Goal: Task Accomplishment & Management: Complete application form

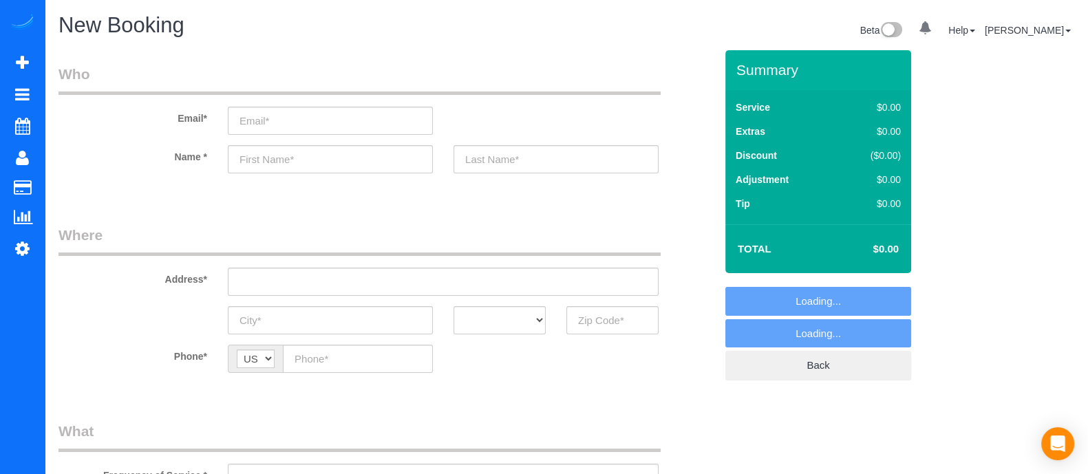
select select "object:4593"
click at [340, 281] on input "text" at bounding box center [443, 282] width 431 height 28
type input "p"
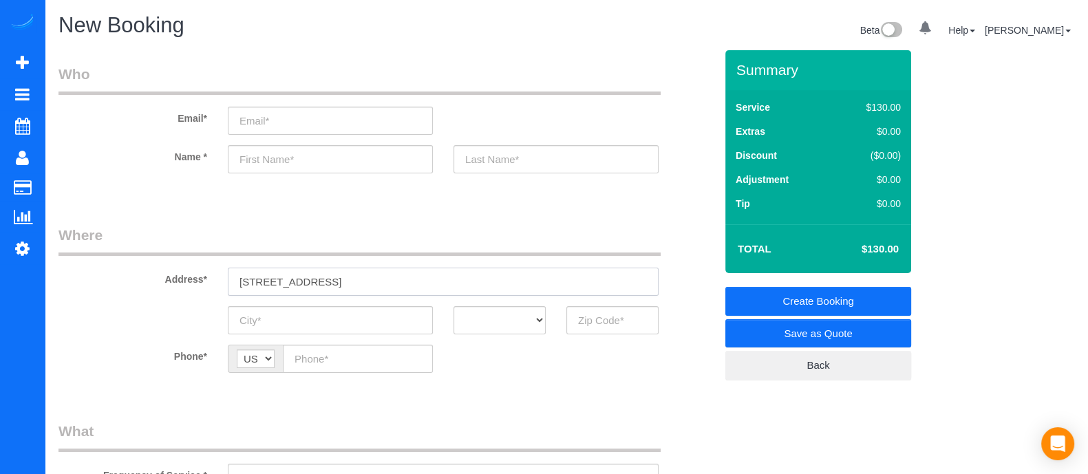
drag, startPoint x: 346, startPoint y: 287, endPoint x: 185, endPoint y: 294, distance: 161.2
click at [185, 294] on div "Address* [STREET_ADDRESS]" at bounding box center [386, 260] width 677 height 71
type input "[STREET_ADDRESS]"
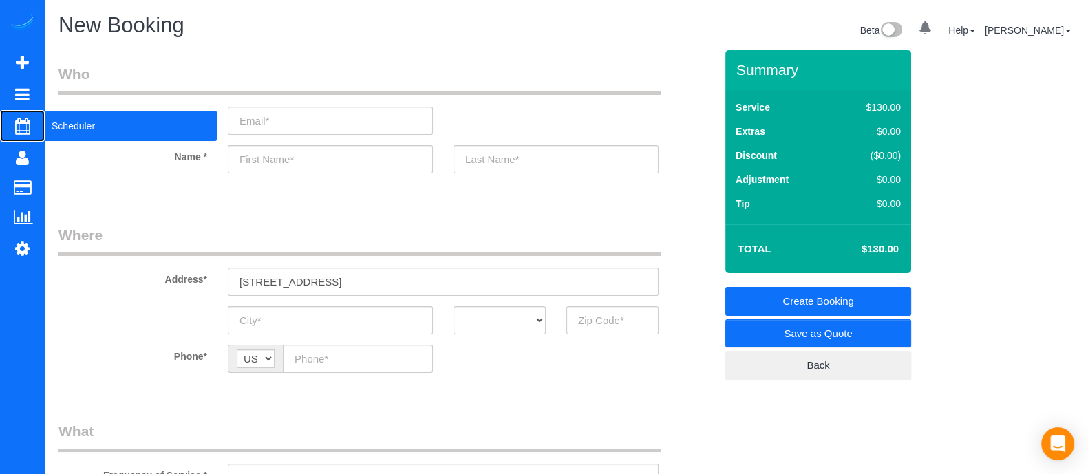
click at [89, 130] on span "Scheduler" at bounding box center [131, 126] width 172 height 32
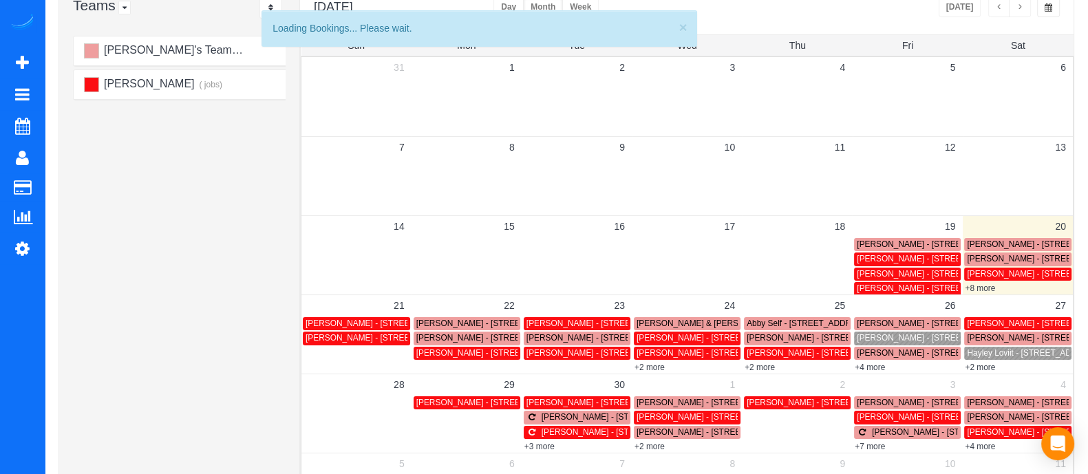
scroll to position [109, 0]
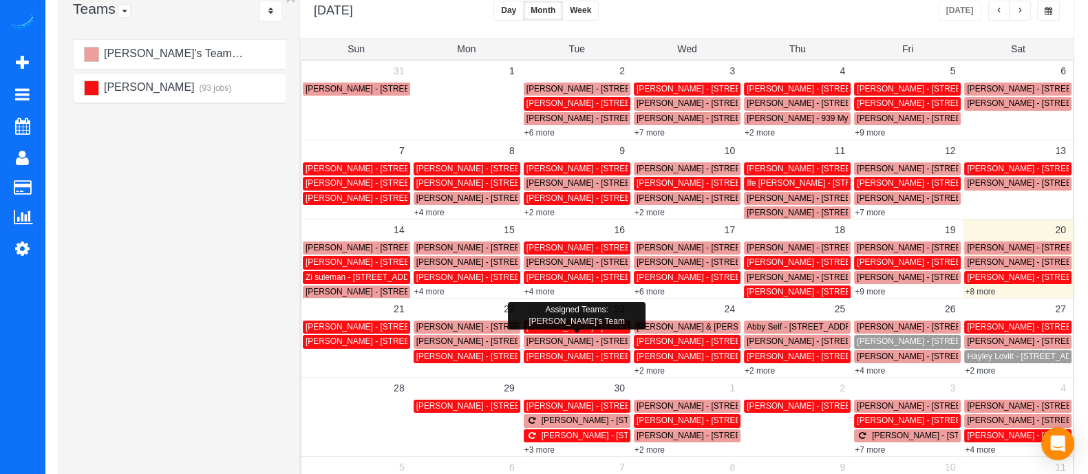
click at [544, 342] on span "Stephanie Shinn - 2386 Johnson Ferry Rd Ne, Atlanta, Ga 30341, Atlanta, GA 30341" at bounding box center [638, 342] width 223 height 10
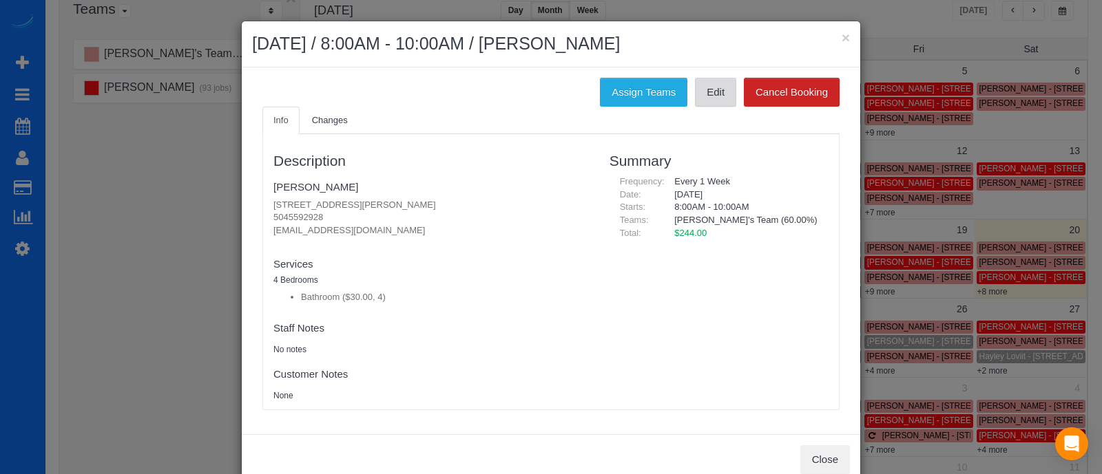
click at [697, 98] on link "Edit" at bounding box center [715, 92] width 41 height 29
click at [841, 39] on button "×" at bounding box center [845, 37] width 8 height 14
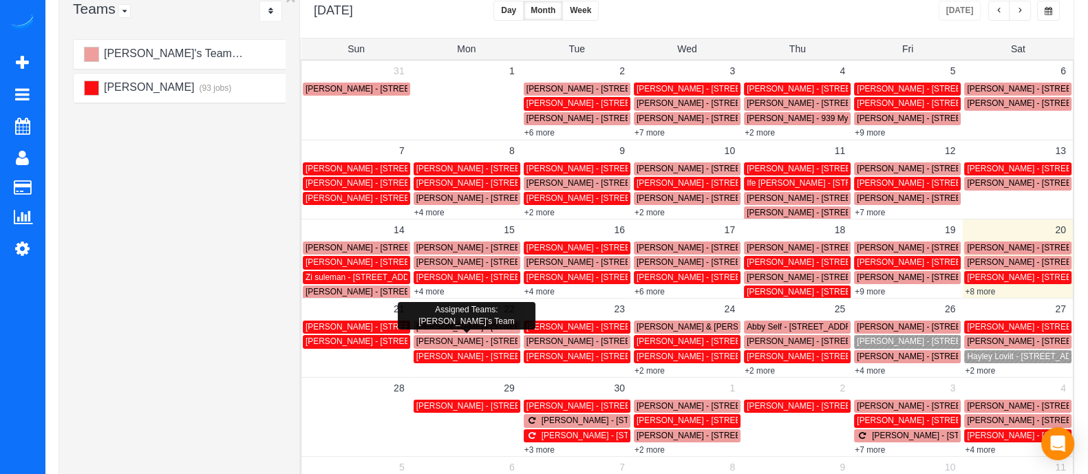
click at [467, 337] on span "Mason Kirchfeld - 206 11th St Ne, 303, Atlanta, GA 30309" at bounding box center [495, 342] width 156 height 10
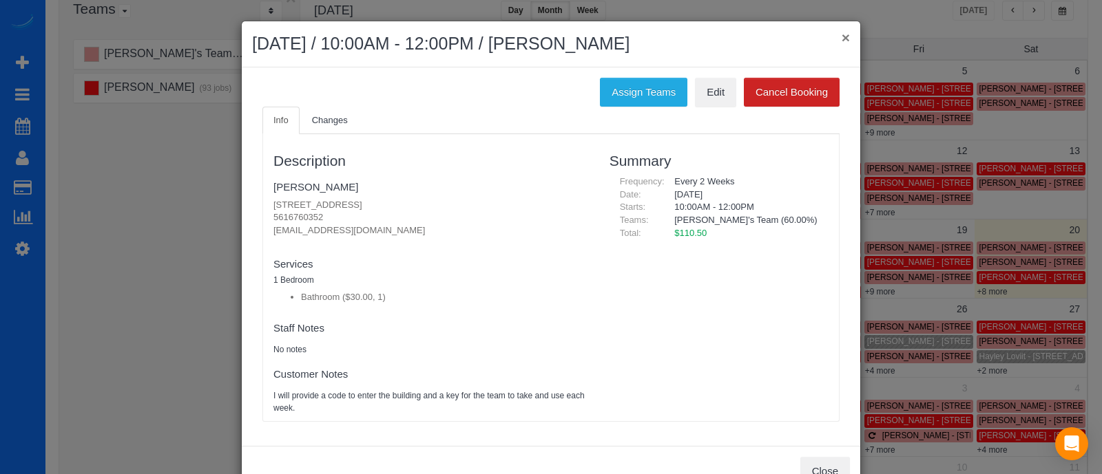
click at [841, 36] on button "×" at bounding box center [845, 37] width 8 height 14
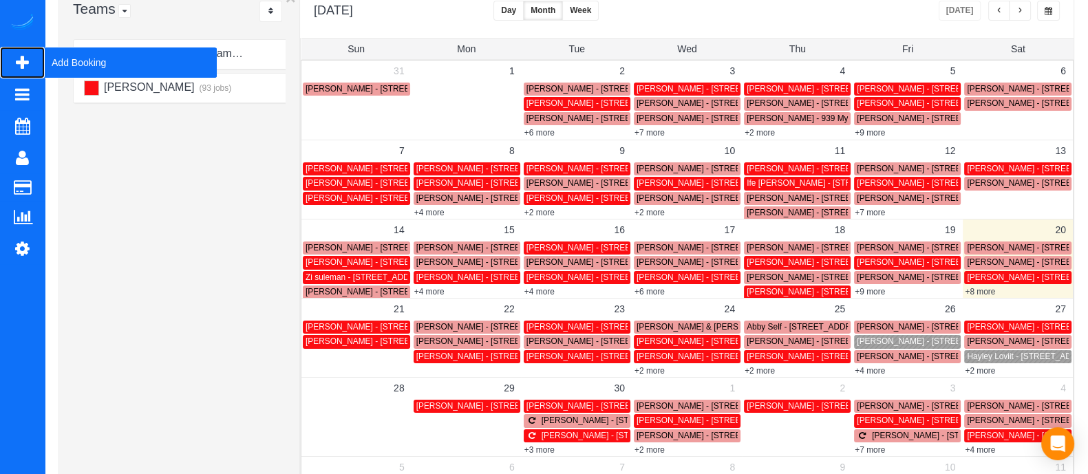
click at [89, 60] on span "Add Booking" at bounding box center [131, 63] width 172 height 32
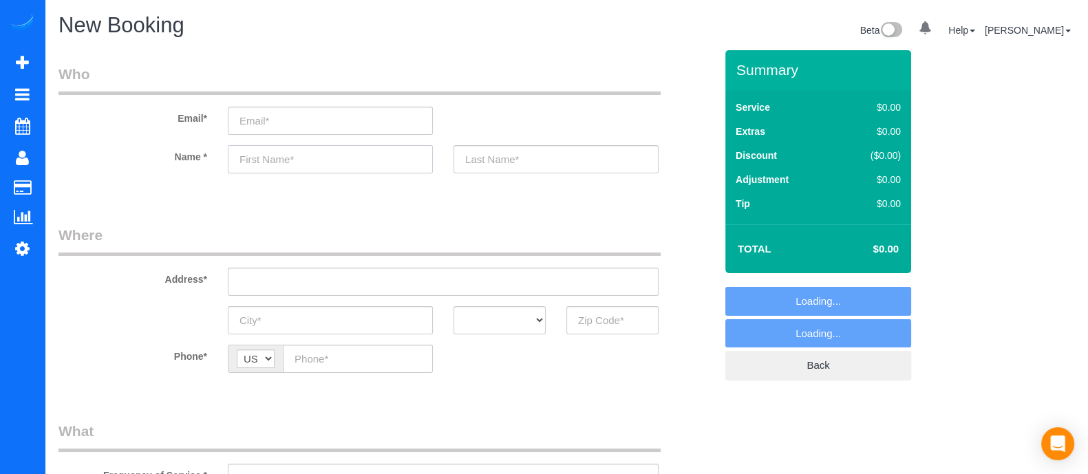
select select "object:5211"
click at [337, 154] on input "text" at bounding box center [330, 159] width 205 height 28
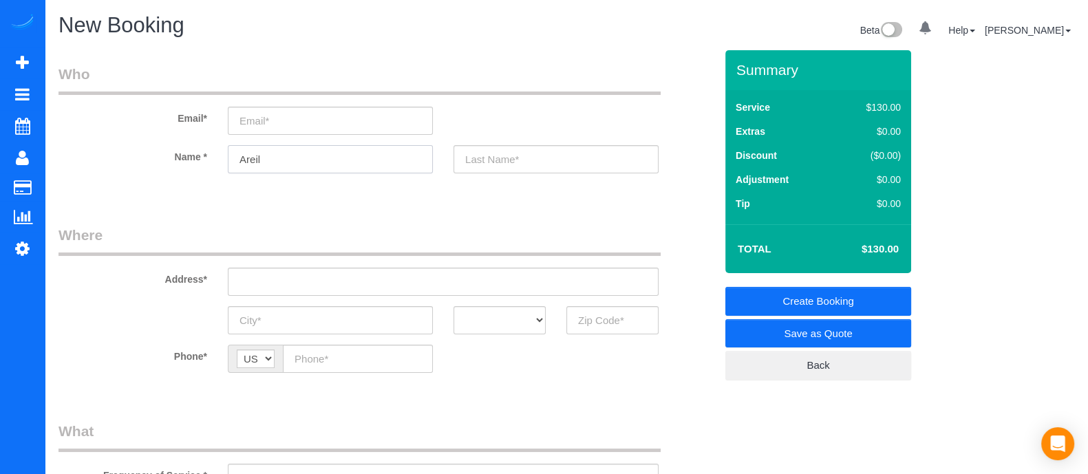
type input "Areil"
click at [593, 330] on input "3" at bounding box center [613, 320] width 92 height 28
type input "3"
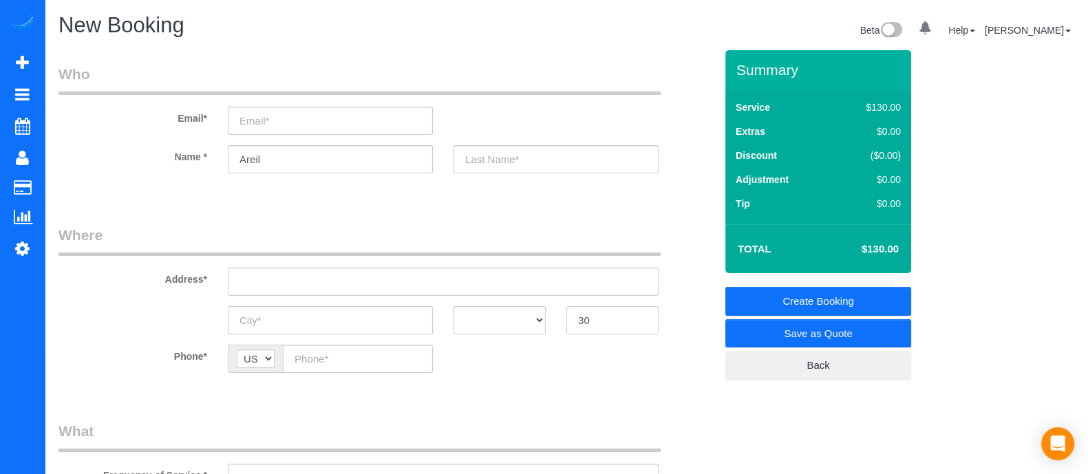
type input "3"
click at [592, 324] on input "30075" at bounding box center [613, 320] width 92 height 28
type input "30075"
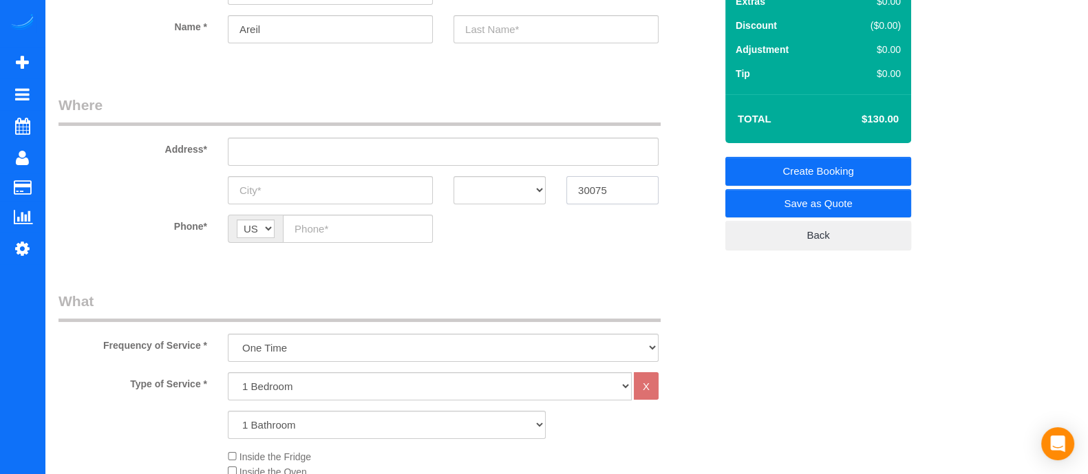
scroll to position [184, 0]
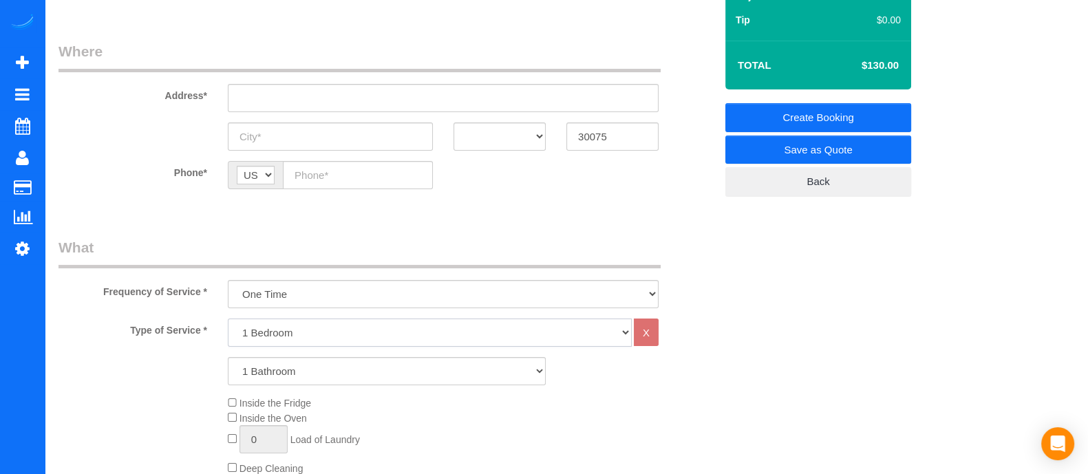
click at [341, 323] on select "1 Bedroom 2 Bedrooms 3 Bedrooms 4 Bedrooms 5 Bedrooms 6 Bedrooms" at bounding box center [430, 333] width 404 height 28
select select "5"
click at [228, 319] on select "1 Bedroom 2 Bedrooms 3 Bedrooms 4 Bedrooms 5 Bedrooms 6 Bedrooms" at bounding box center [430, 333] width 404 height 28
click at [304, 370] on select "1 Bathroom 2 Bathrooms 3 Bathrooms 4 Bathrooms 5 Bathrooms 6 Bathrooms" at bounding box center [387, 371] width 318 height 28
select select "4"
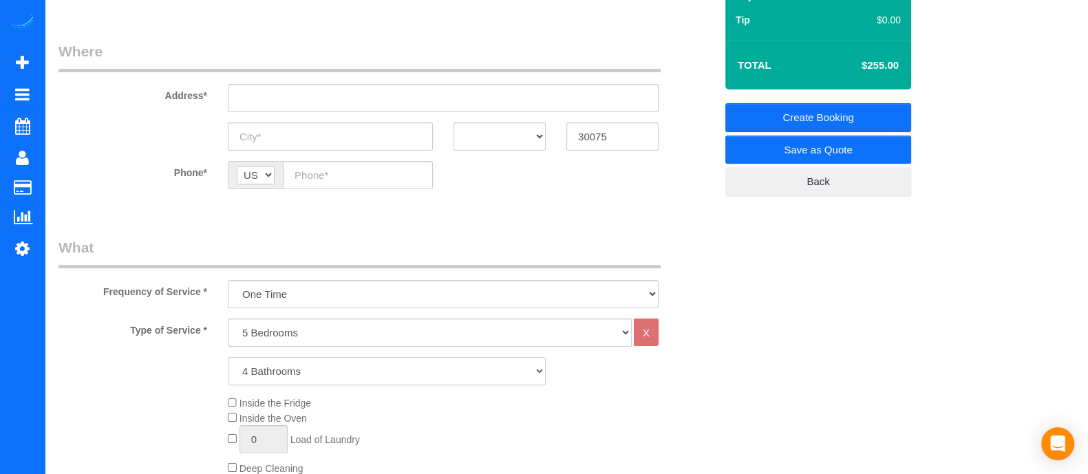
click at [228, 357] on select "1 Bathroom 2 Bathrooms 3 Bathrooms 4 Bathrooms 5 Bathrooms 6 Bathrooms" at bounding box center [387, 371] width 318 height 28
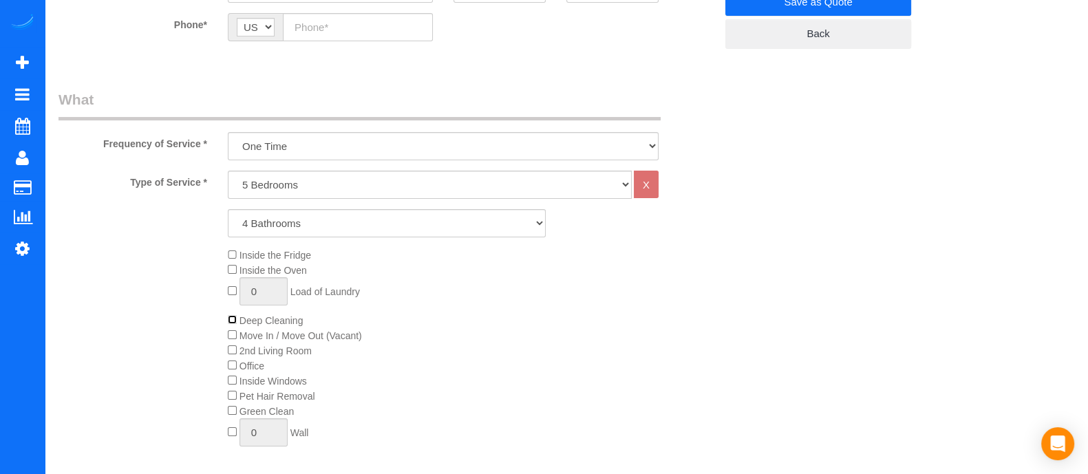
scroll to position [326, 0]
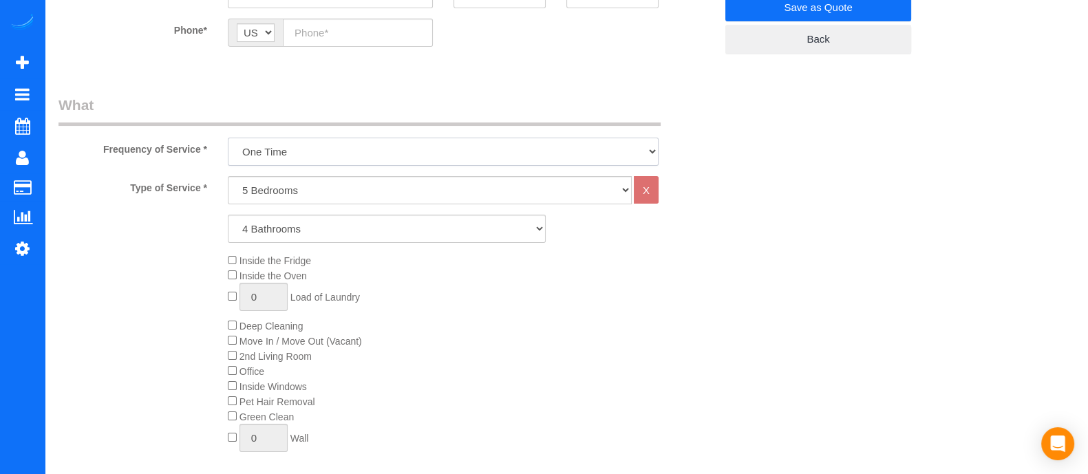
click at [571, 160] on select "One Time Every week (20% Off) - 20.00% (0% for the First Booking) Every 2 weeks…" at bounding box center [443, 152] width 431 height 28
select select "object:5213"
click at [228, 138] on select "One Time Every week (20% Off) - 20.00% (0% for the First Booking) Every 2 weeks…" at bounding box center [443, 152] width 431 height 28
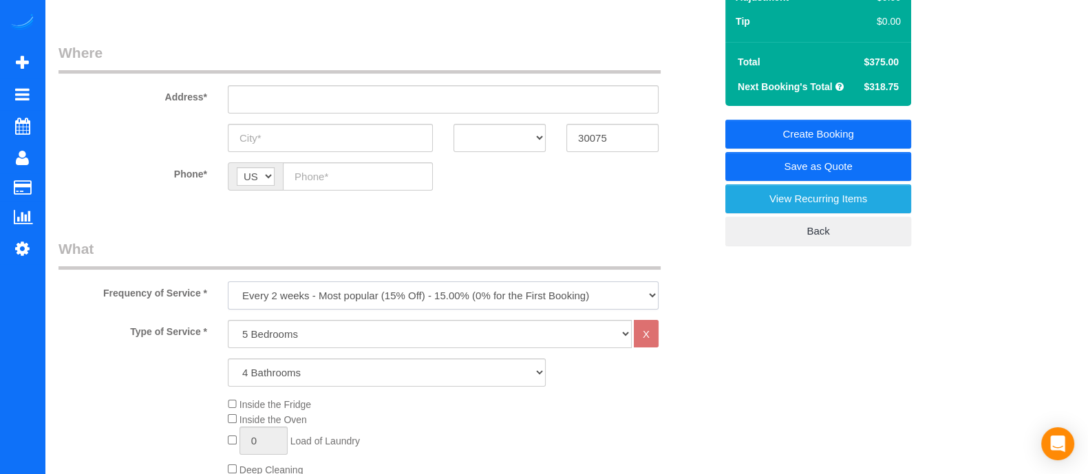
scroll to position [185, 0]
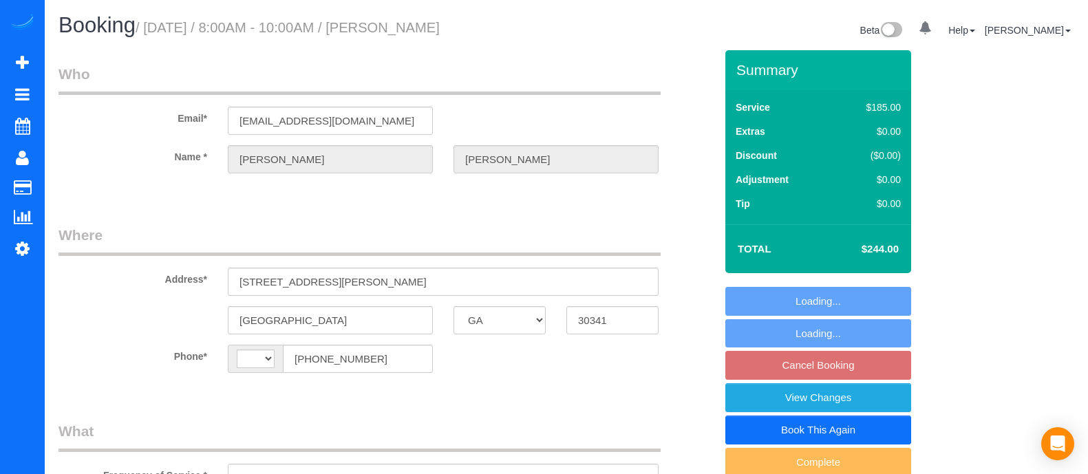
select select "GA"
select select "string:[GEOGRAPHIC_DATA]"
select select "object:354"
select select "string:fspay-a6ee3d68-b100-41fc-8d87-c323c661f06a"
select select "number:3"
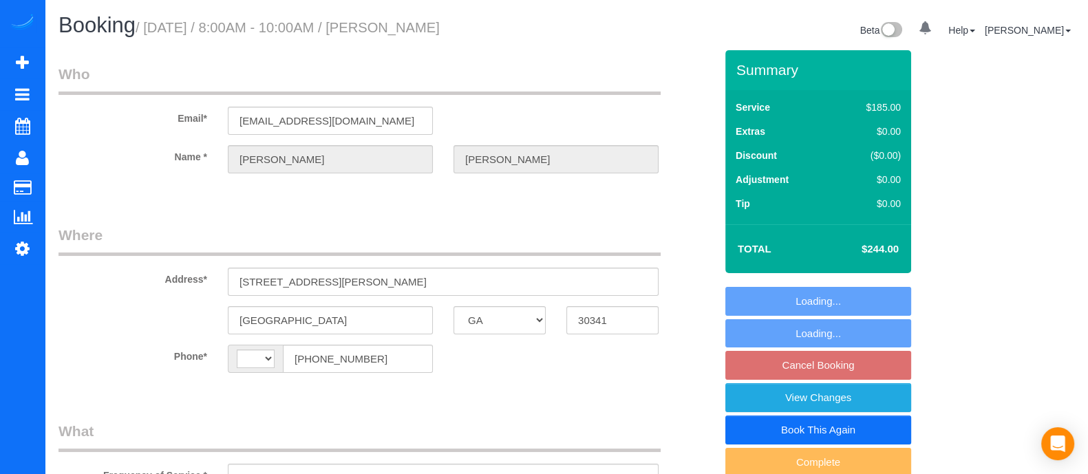
select select "number:6"
select select "4"
select select "spot1"
select select "object:749"
select select "4"
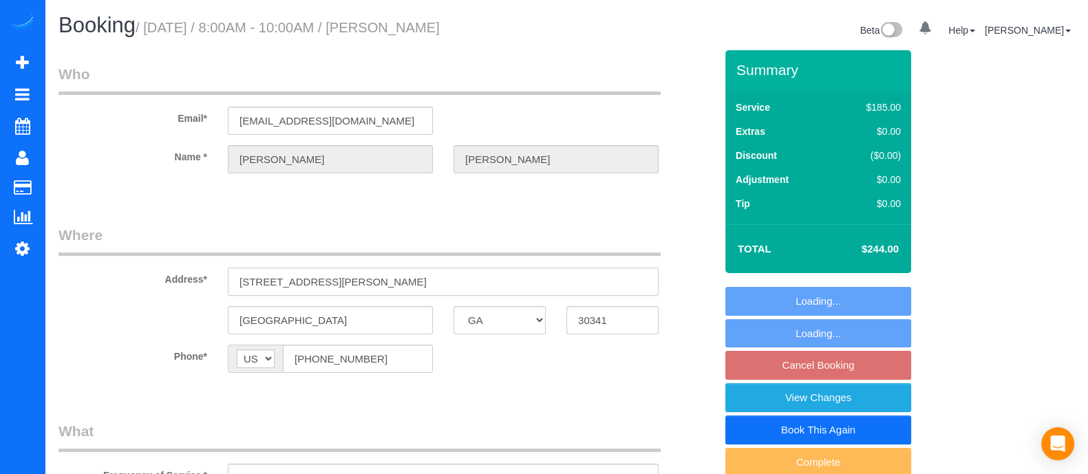
drag, startPoint x: 454, startPoint y: 280, endPoint x: 186, endPoint y: 299, distance: 269.2
click at [186, 299] on sui-booking-address "Address* [STREET_ADDRESS][PERSON_NAME] [GEOGRAPHIC_DATA] AK AL AR AZ CA CO CT D…" at bounding box center [387, 279] width 657 height 109
paste input "[STREET_ADDRESS]"
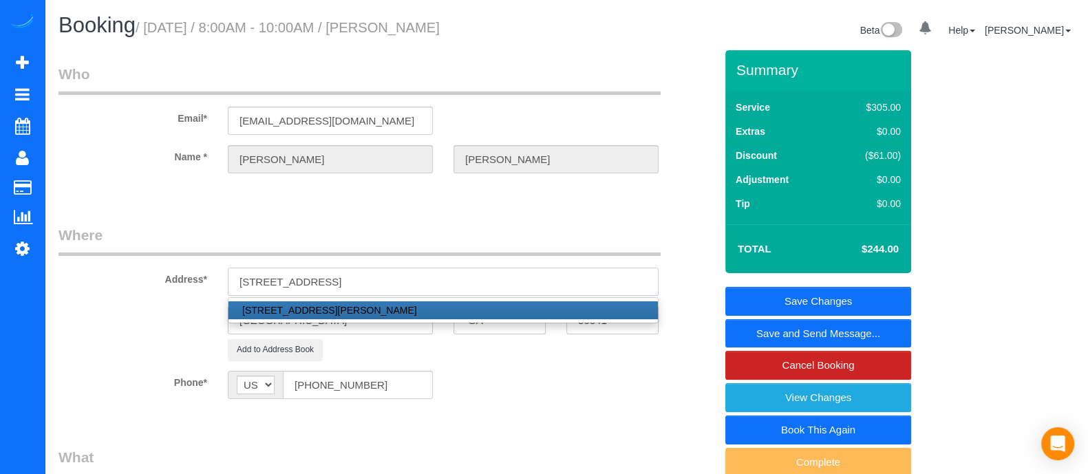
type input "[STREET_ADDRESS]"
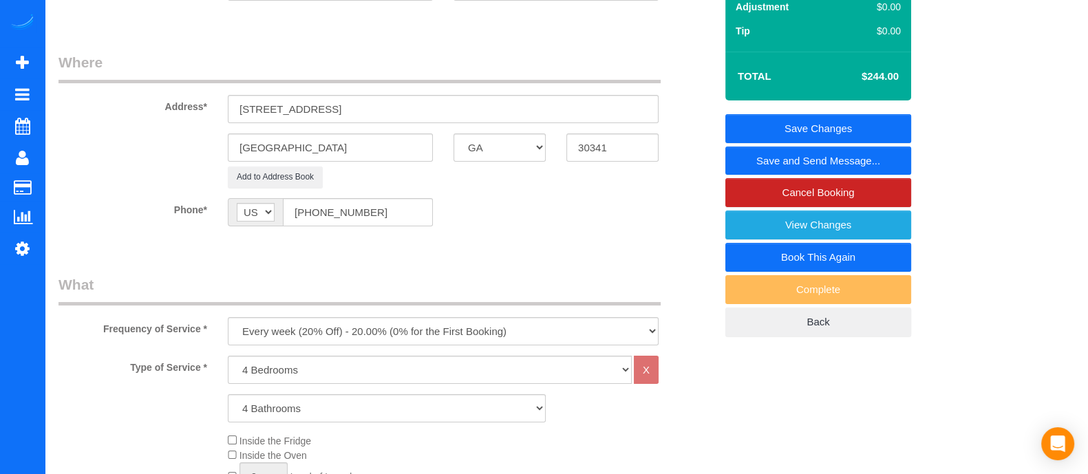
scroll to position [171, 0]
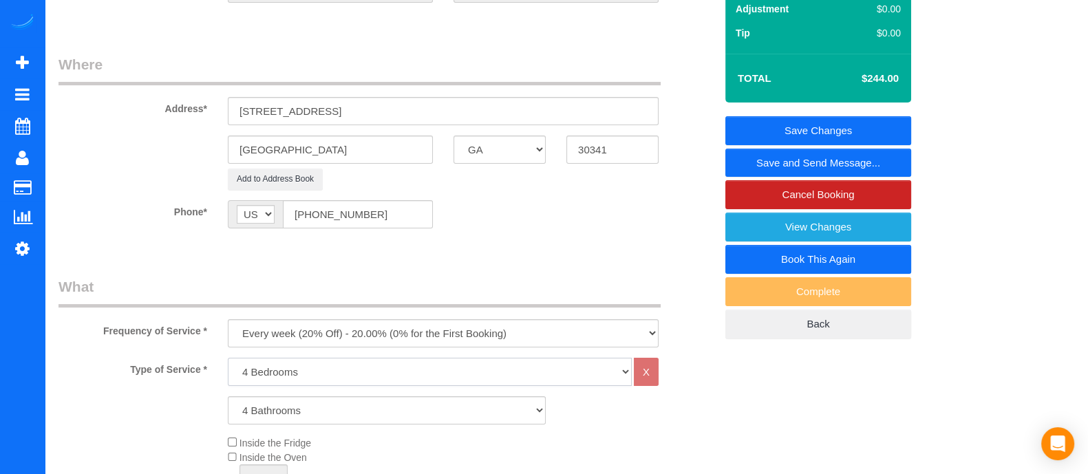
click at [298, 379] on select "1 Bedroom 2 Bedrooms 3 Bedrooms 4 Bedrooms 5 Bedrooms 6 Bedrooms" at bounding box center [430, 372] width 404 height 28
select select "2"
click at [228, 358] on select "1 Bedroom 2 Bedrooms 3 Bedrooms 4 Bedrooms 5 Bedrooms 6 Bedrooms" at bounding box center [430, 372] width 404 height 28
click at [279, 407] on select "1 Bathroom 2 Bathrooms 3 Bathrooms 4 Bathrooms 5 Bathrooms 6 Bathrooms" at bounding box center [387, 411] width 318 height 28
select select "2"
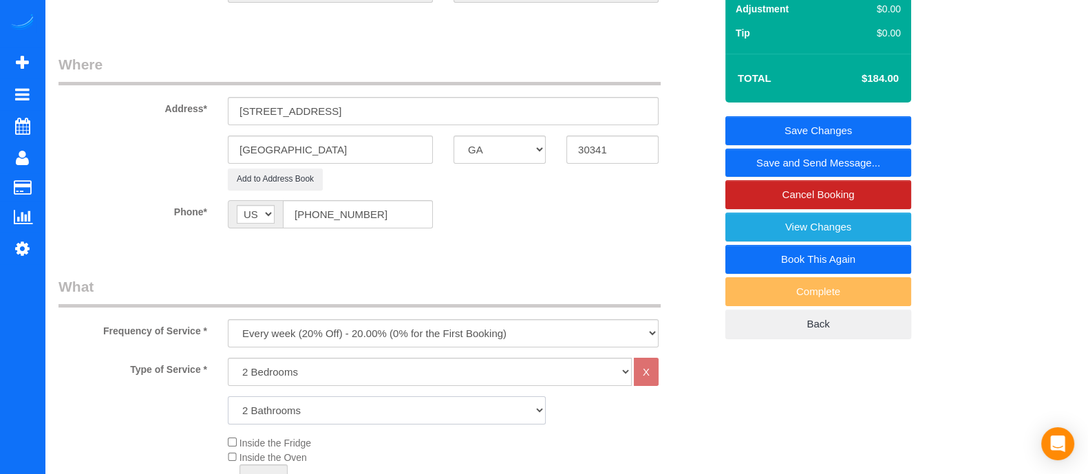
click at [228, 397] on select "1 Bathroom 2 Bathrooms 3 Bathrooms 4 Bathrooms 5 Bathrooms 6 Bathrooms" at bounding box center [387, 411] width 318 height 28
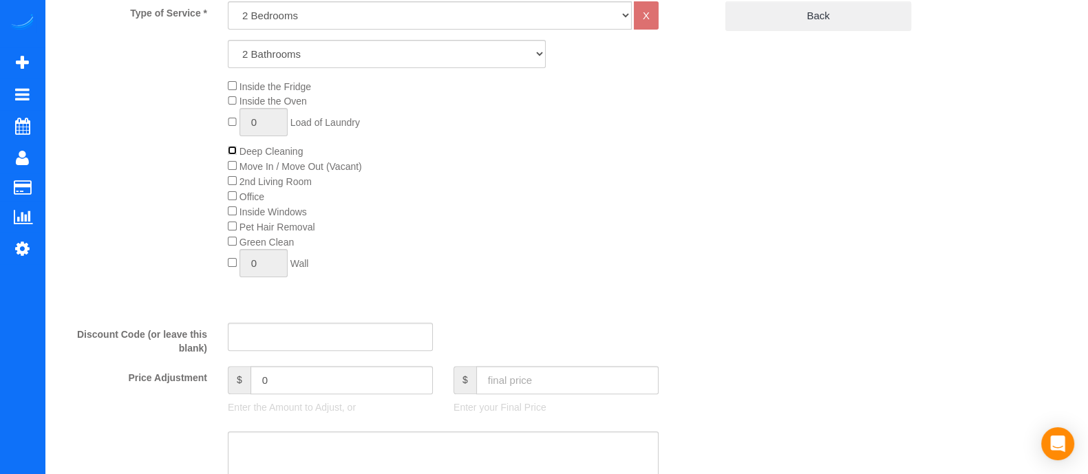
scroll to position [629, 0]
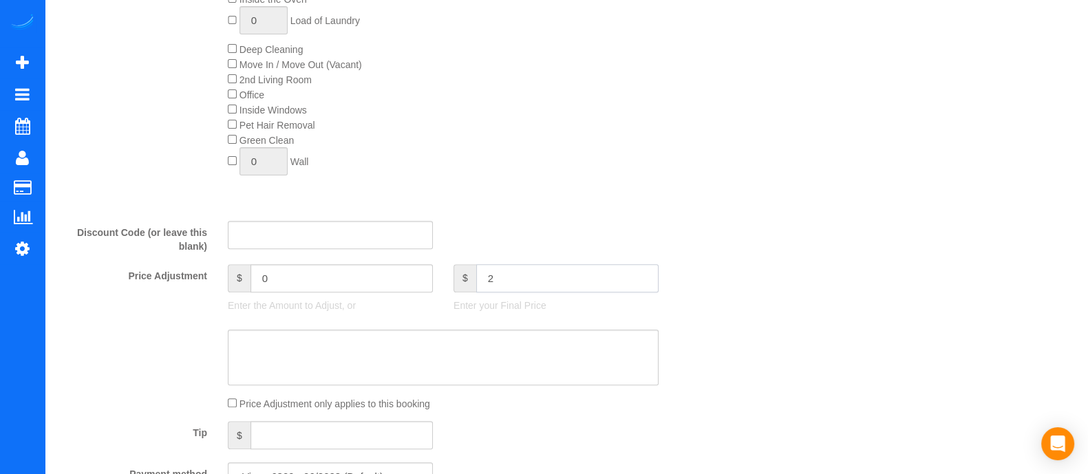
click at [607, 280] on input "2" at bounding box center [567, 278] width 182 height 28
type input "240"
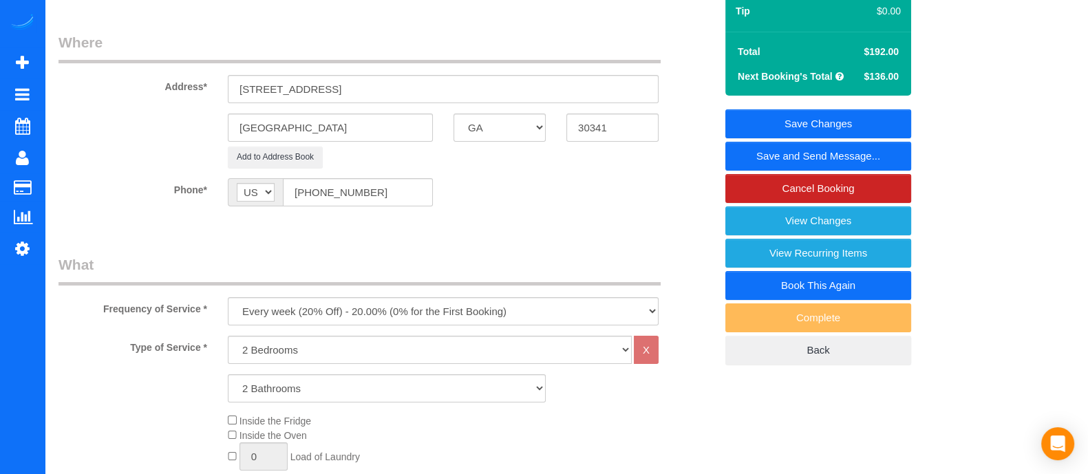
type input "48"
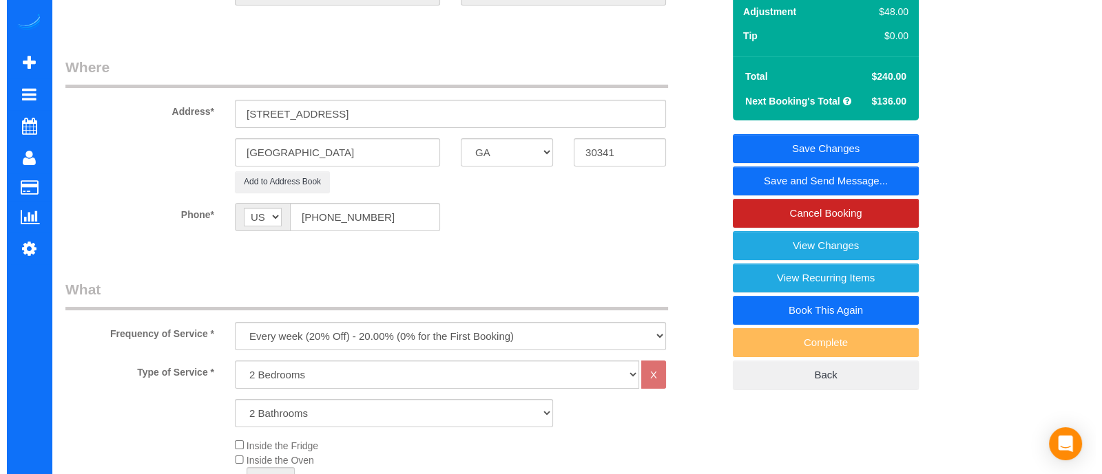
scroll to position [162, 0]
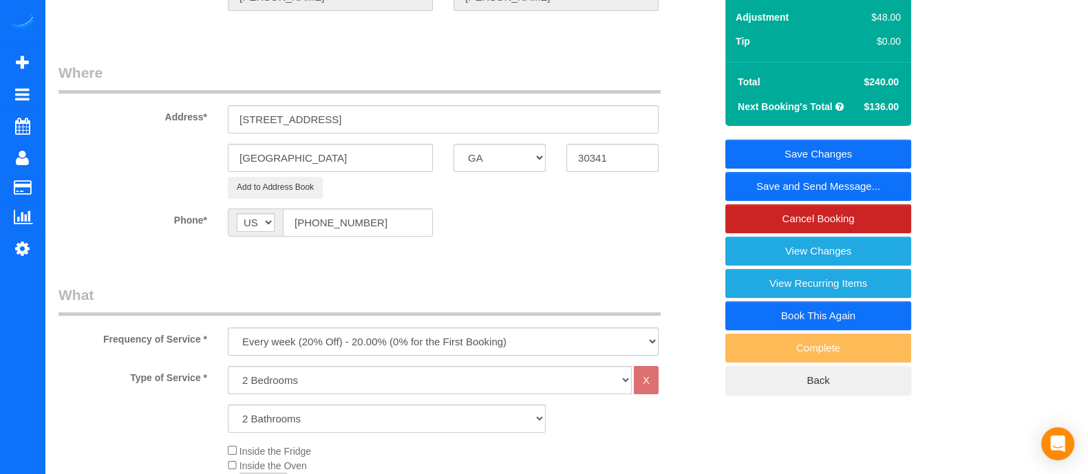
click at [857, 186] on link "Save and Send Message..." at bounding box center [819, 186] width 186 height 29
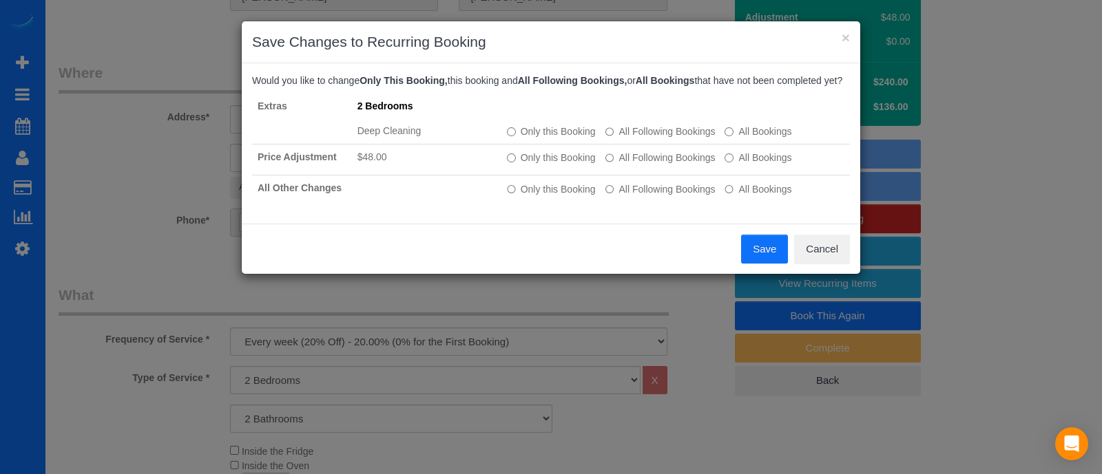
click at [761, 240] on button "Save" at bounding box center [764, 249] width 47 height 29
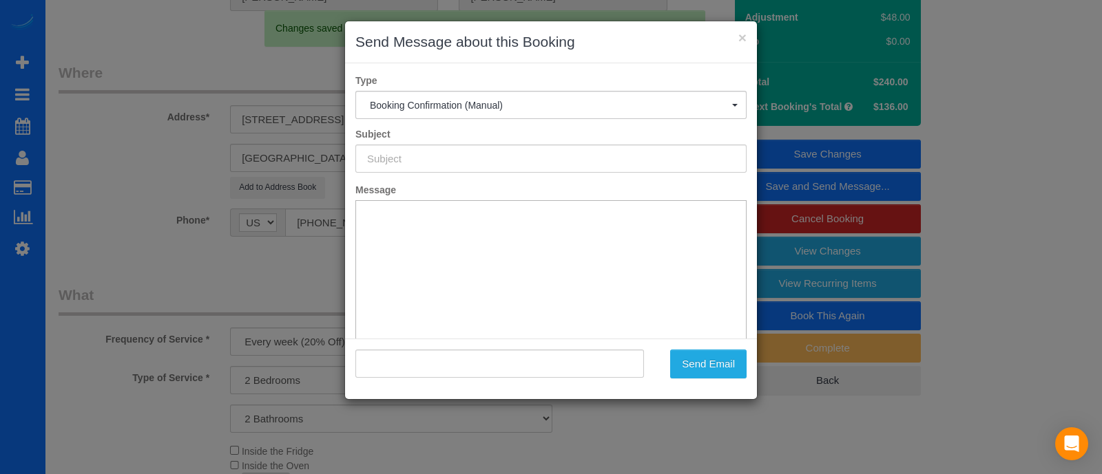
type input "Booking Confirmed!"
type input ""[PERSON_NAME]" <[EMAIL_ADDRESS][DOMAIN_NAME]>"
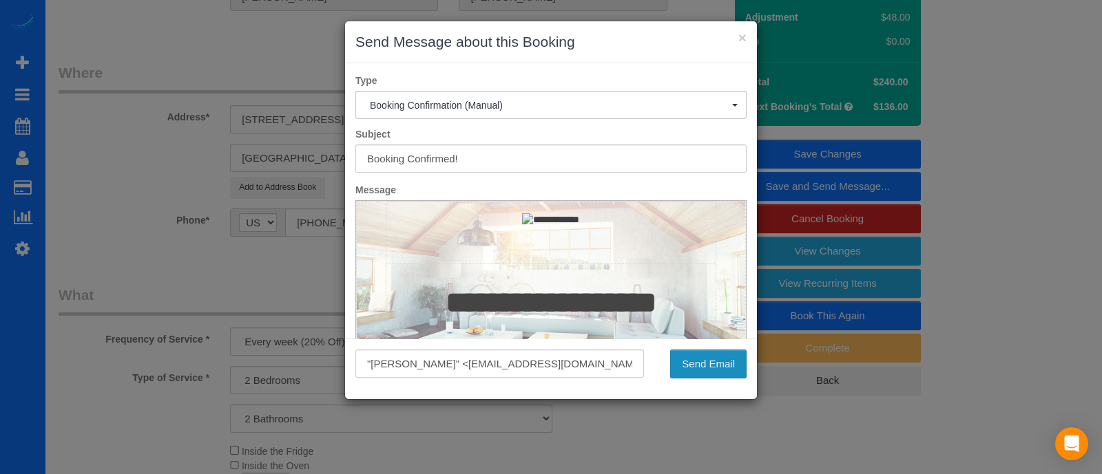
click at [691, 359] on button "Send Email" at bounding box center [708, 364] width 76 height 29
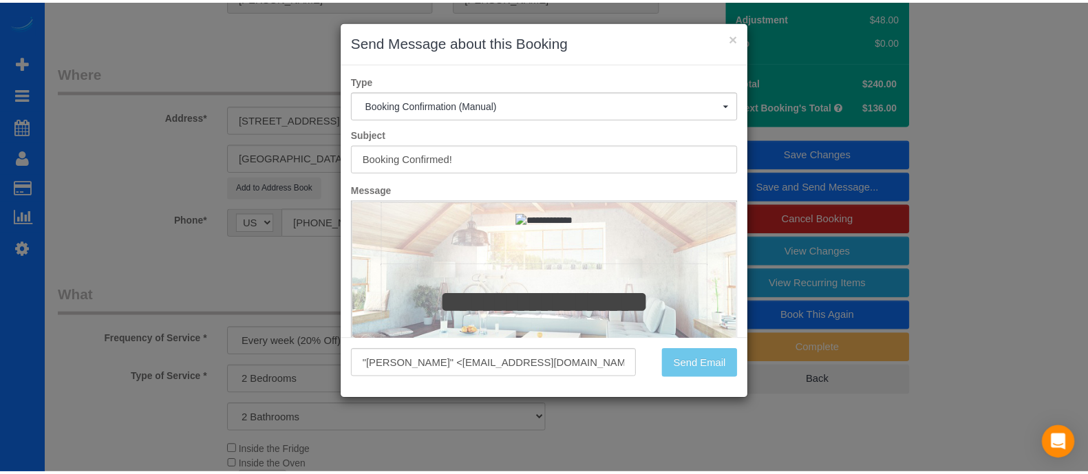
scroll to position [212, 0]
